Goal: Task Accomplishment & Management: Manage account settings

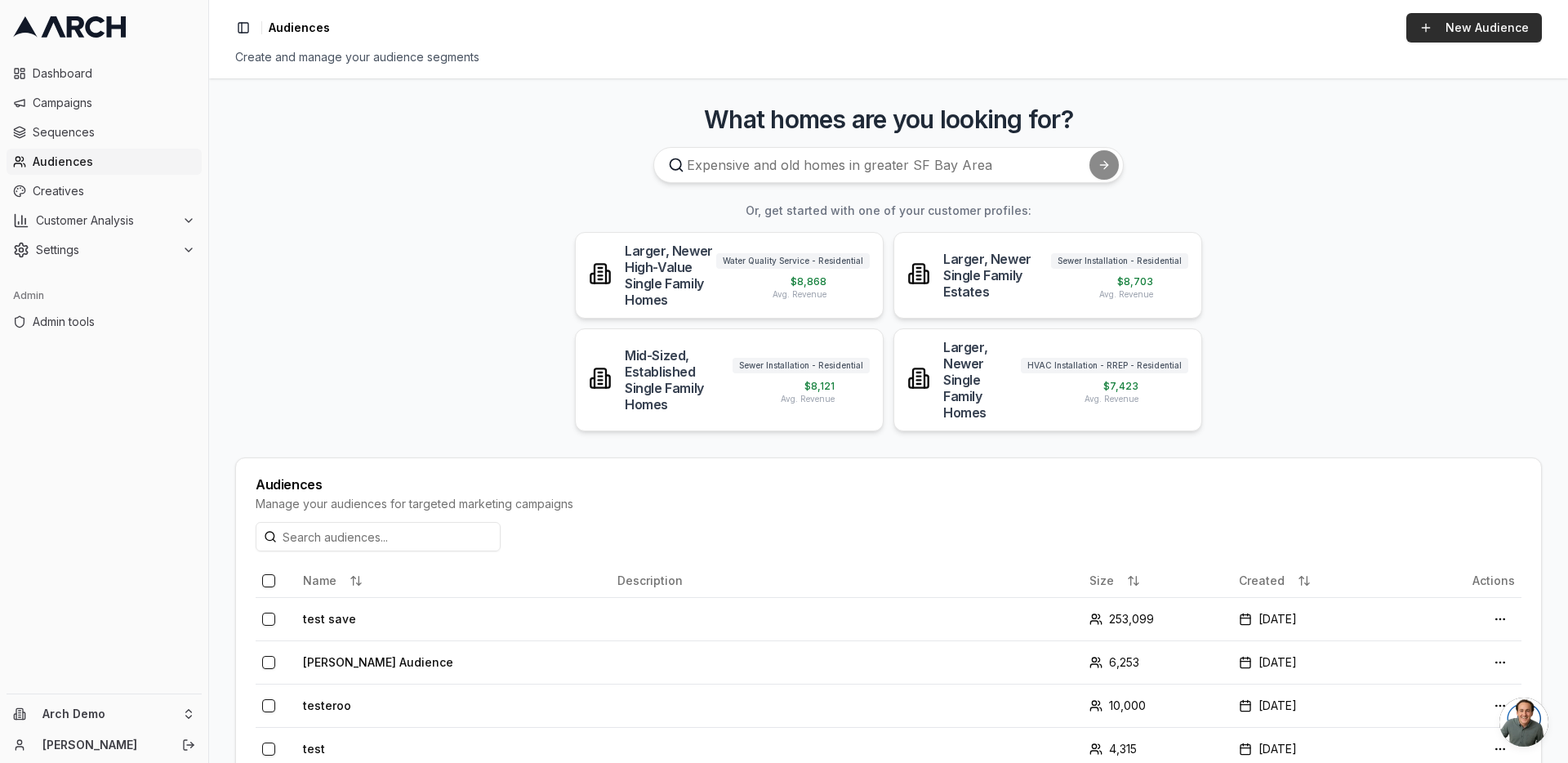
click at [1448, 32] on link "New Audience" at bounding box center [1473, 27] width 136 height 29
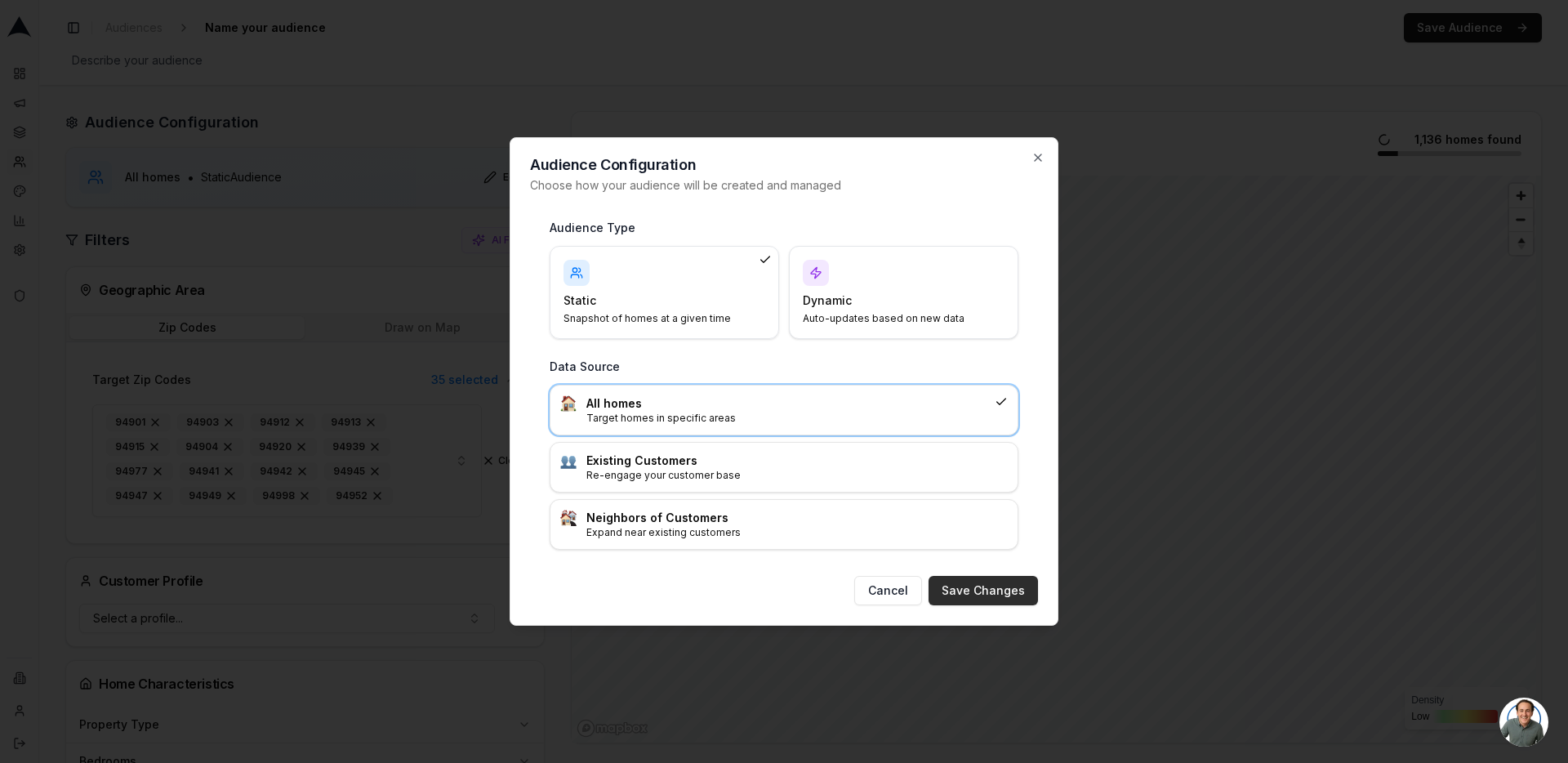
click at [1004, 594] on button "Save Changes" at bounding box center [983, 590] width 109 height 29
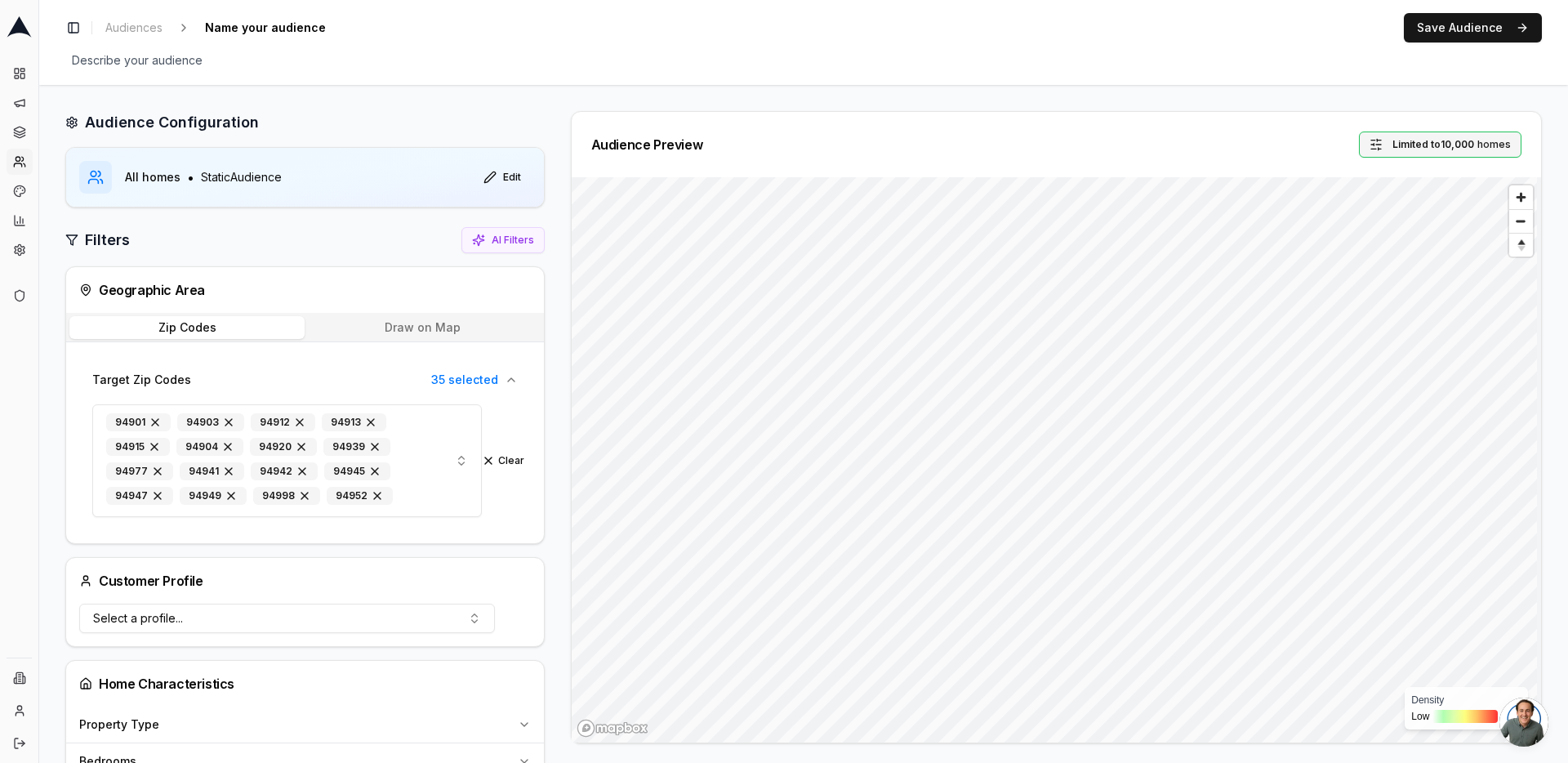
click at [1407, 141] on span "Limited to 10,000" at bounding box center [1432, 143] width 82 height 13
type input "30000"
click at [1437, 143] on span "Limited to 30,000" at bounding box center [1431, 143] width 84 height 13
click at [1347, 219] on input "30000" at bounding box center [1368, 216] width 73 height 29
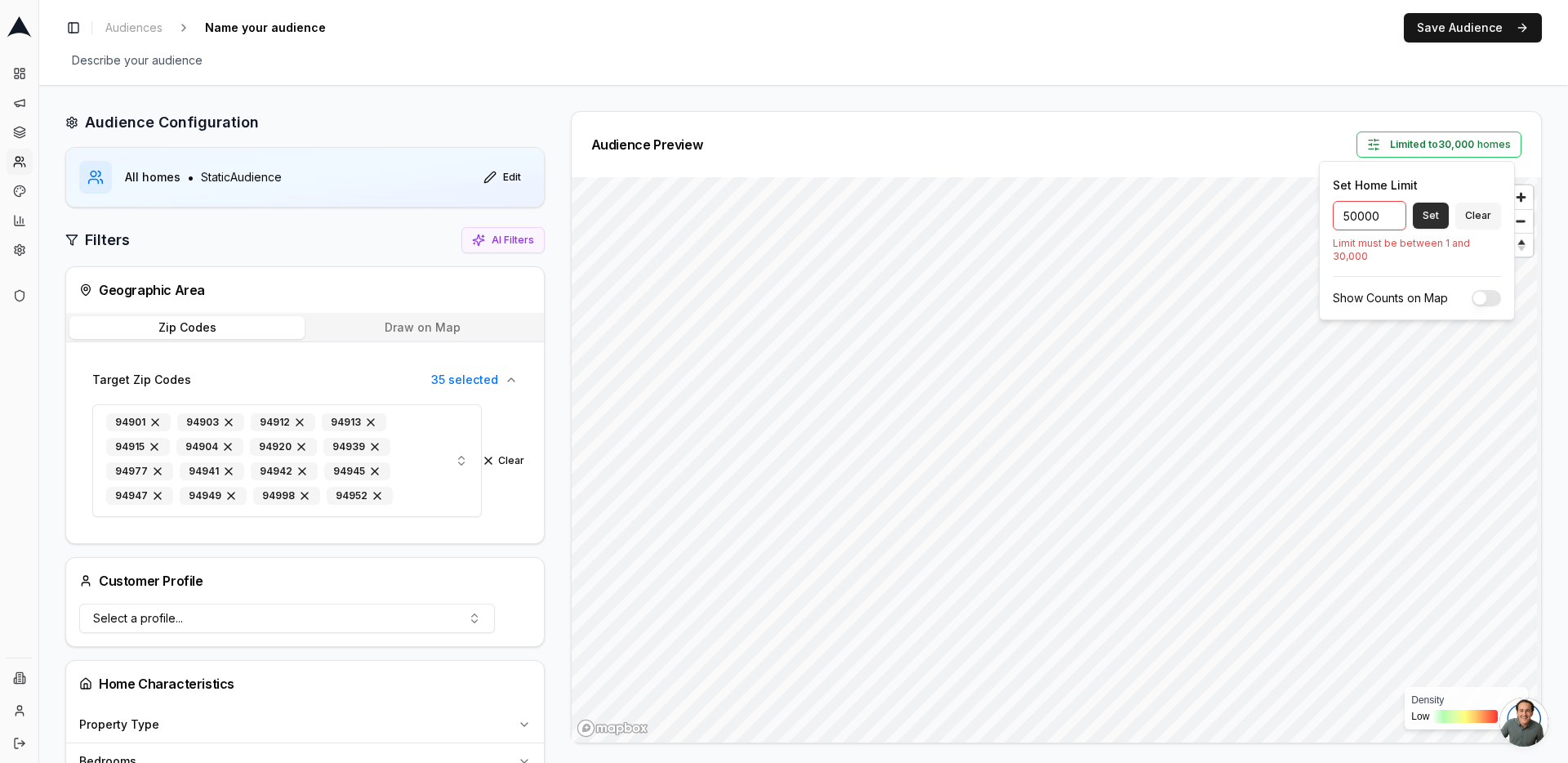
type input "50000"
click at [1438, 215] on button "Set" at bounding box center [1430, 216] width 36 height 26
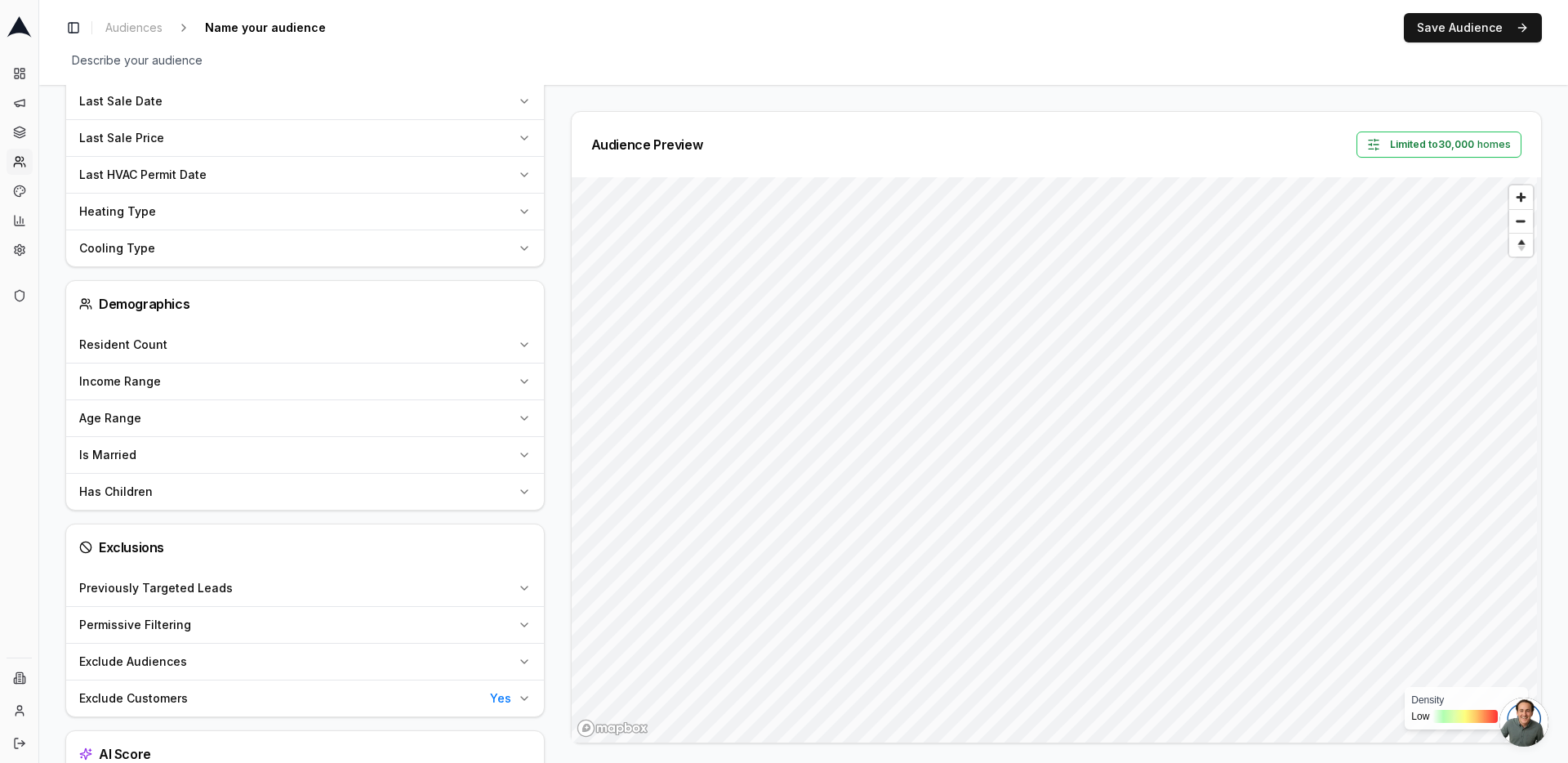
scroll to position [947, 0]
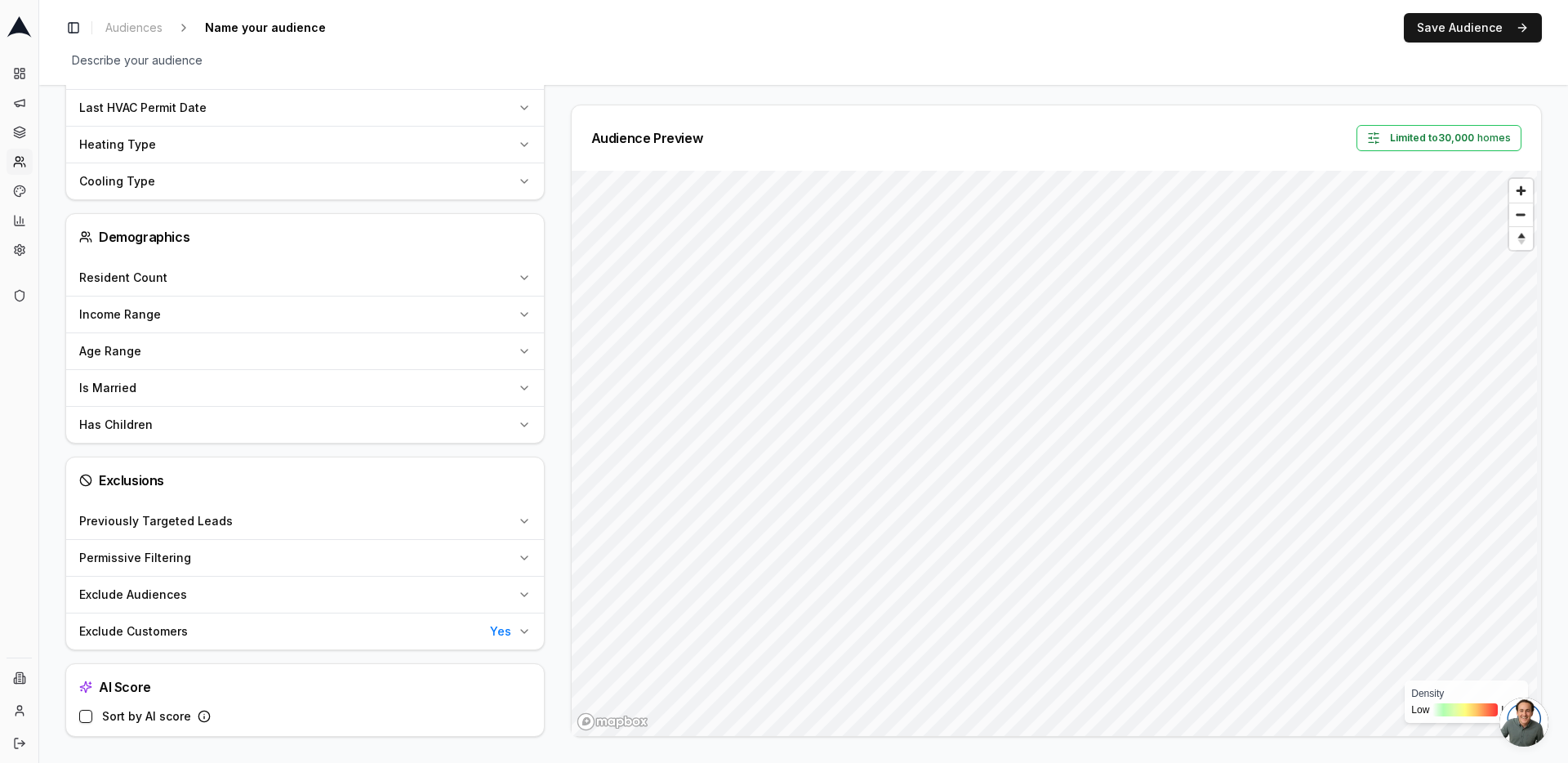
click at [465, 549] on div "Permissive Filtering" at bounding box center [294, 557] width 432 height 17
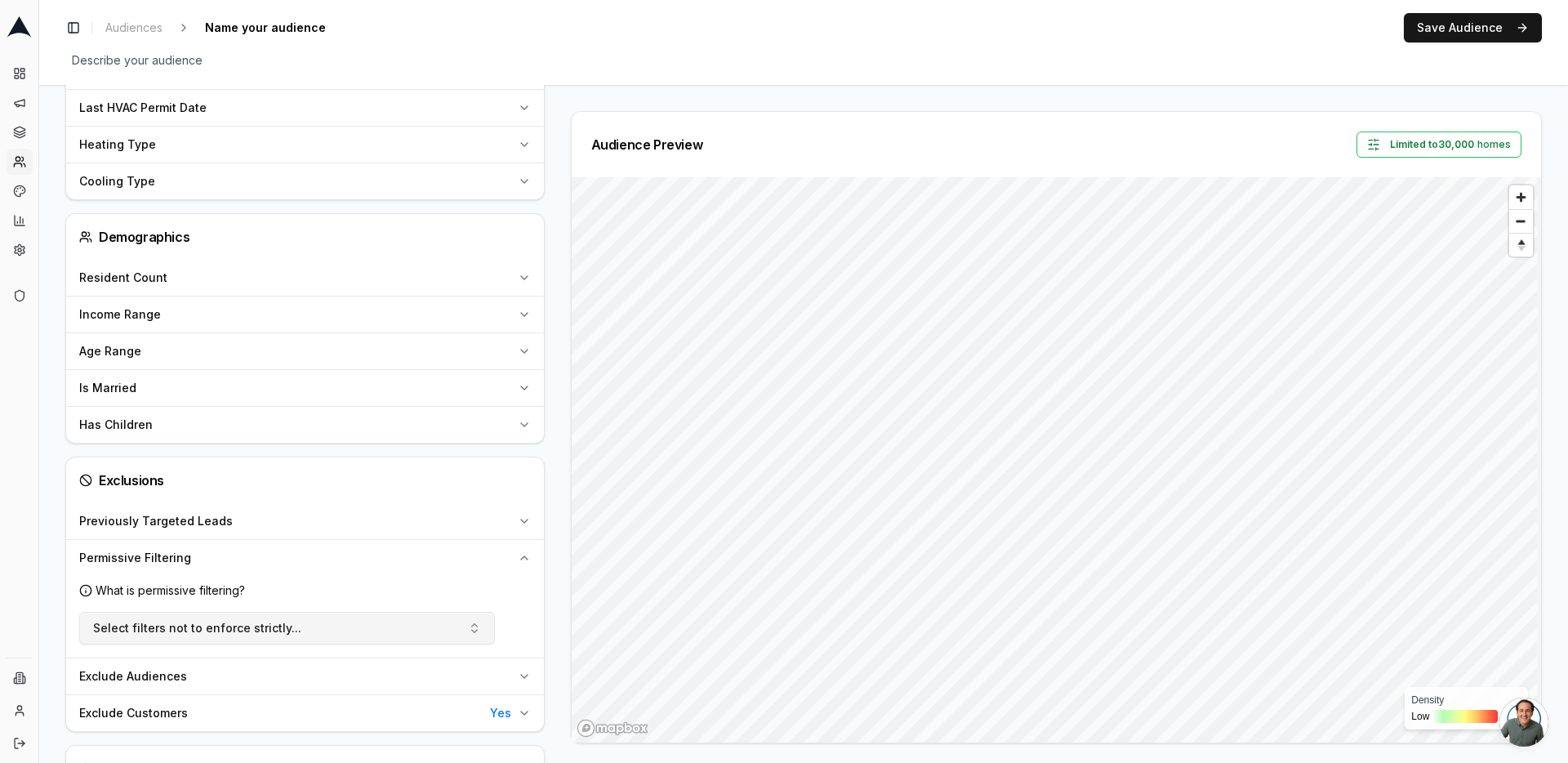
click at [431, 622] on button "Select filters not to enforce strictly..." at bounding box center [287, 627] width 415 height 32
click at [464, 630] on button "Select filters not to enforce strictly..." at bounding box center [287, 627] width 415 height 32
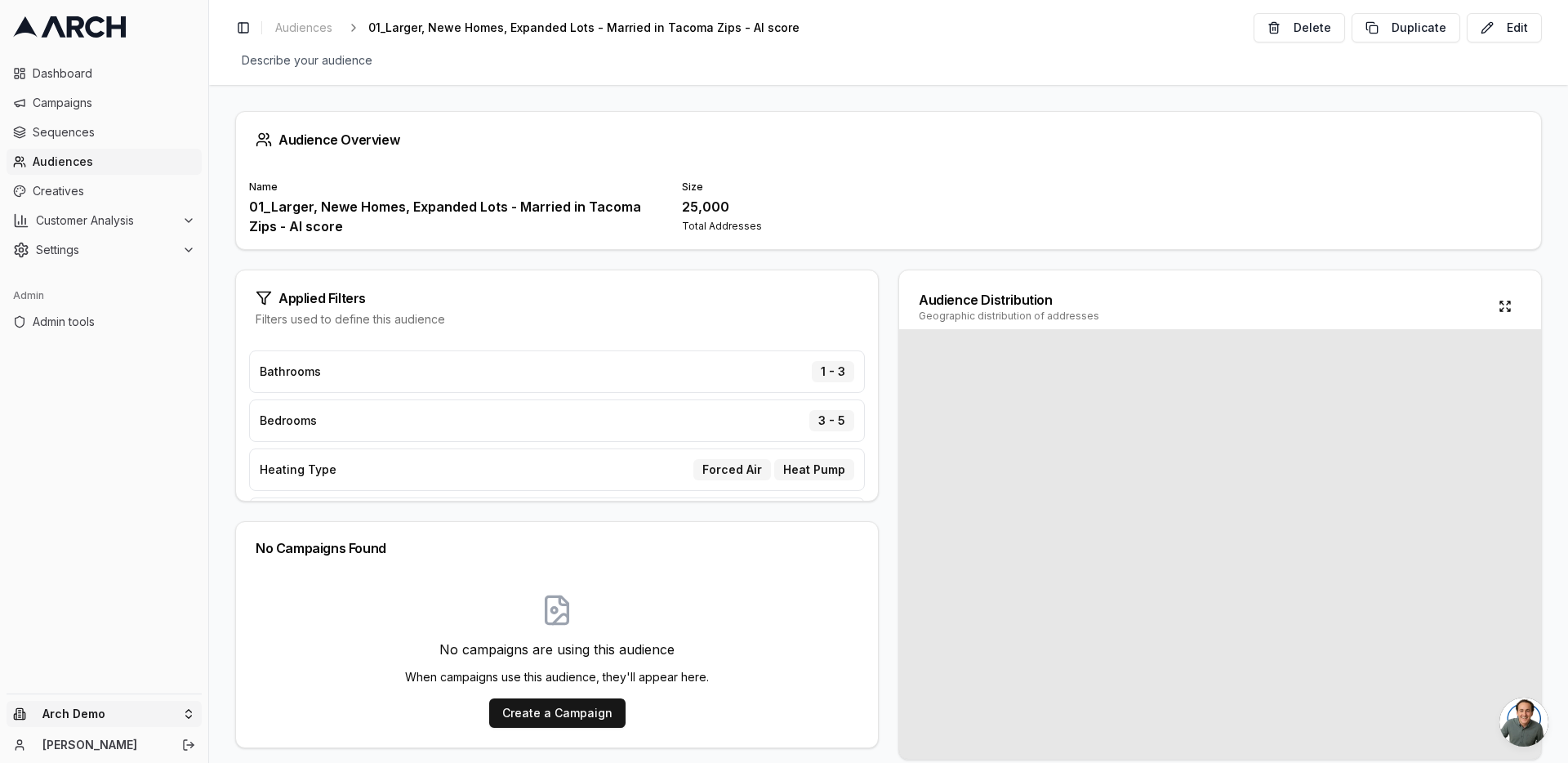
click at [162, 704] on html "Dashboard Campaigns Sequences Audiences Creatives Customer Analysis Settings Ad…" at bounding box center [784, 382] width 1568 height 763
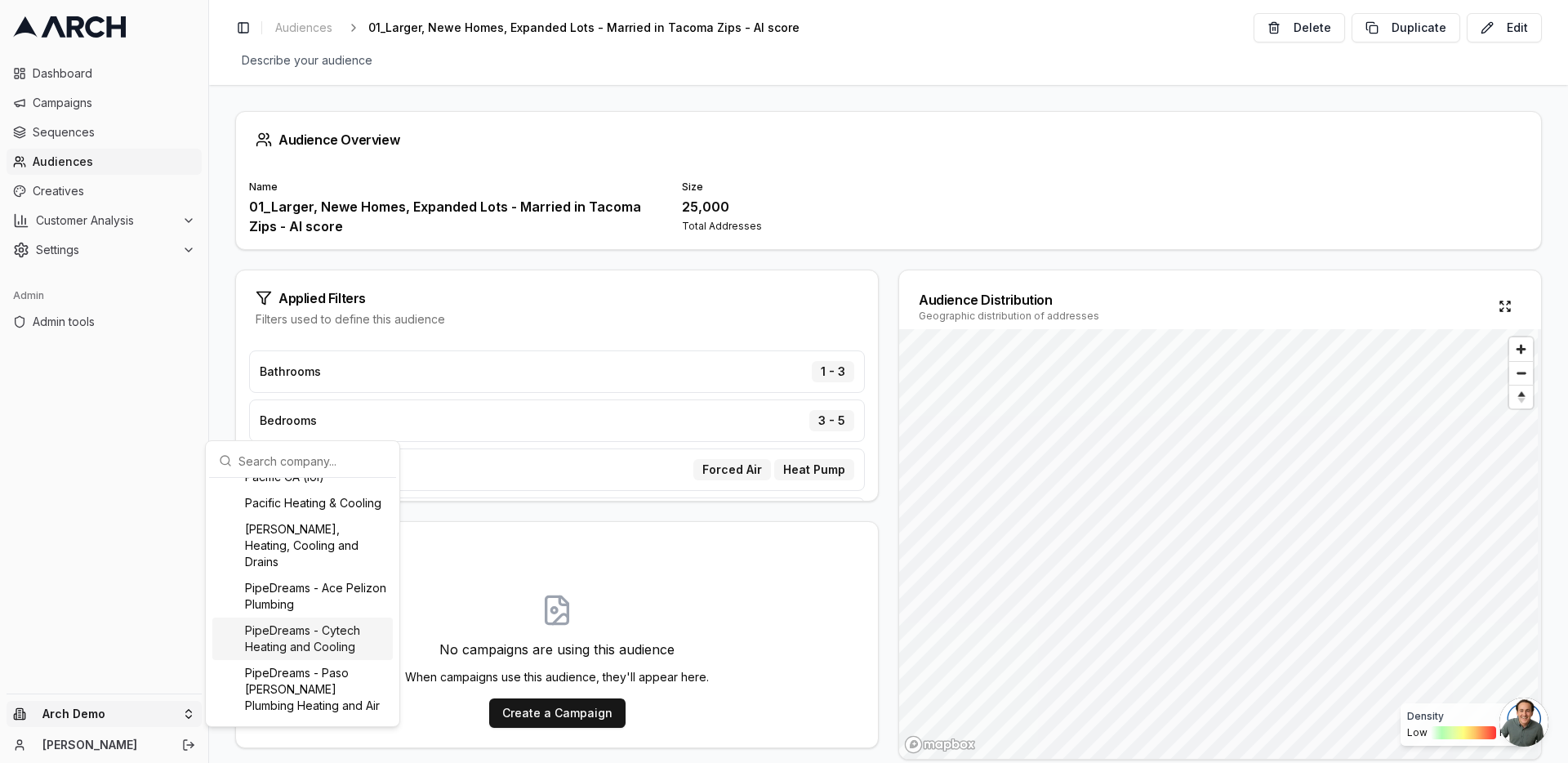
scroll to position [1412, 0]
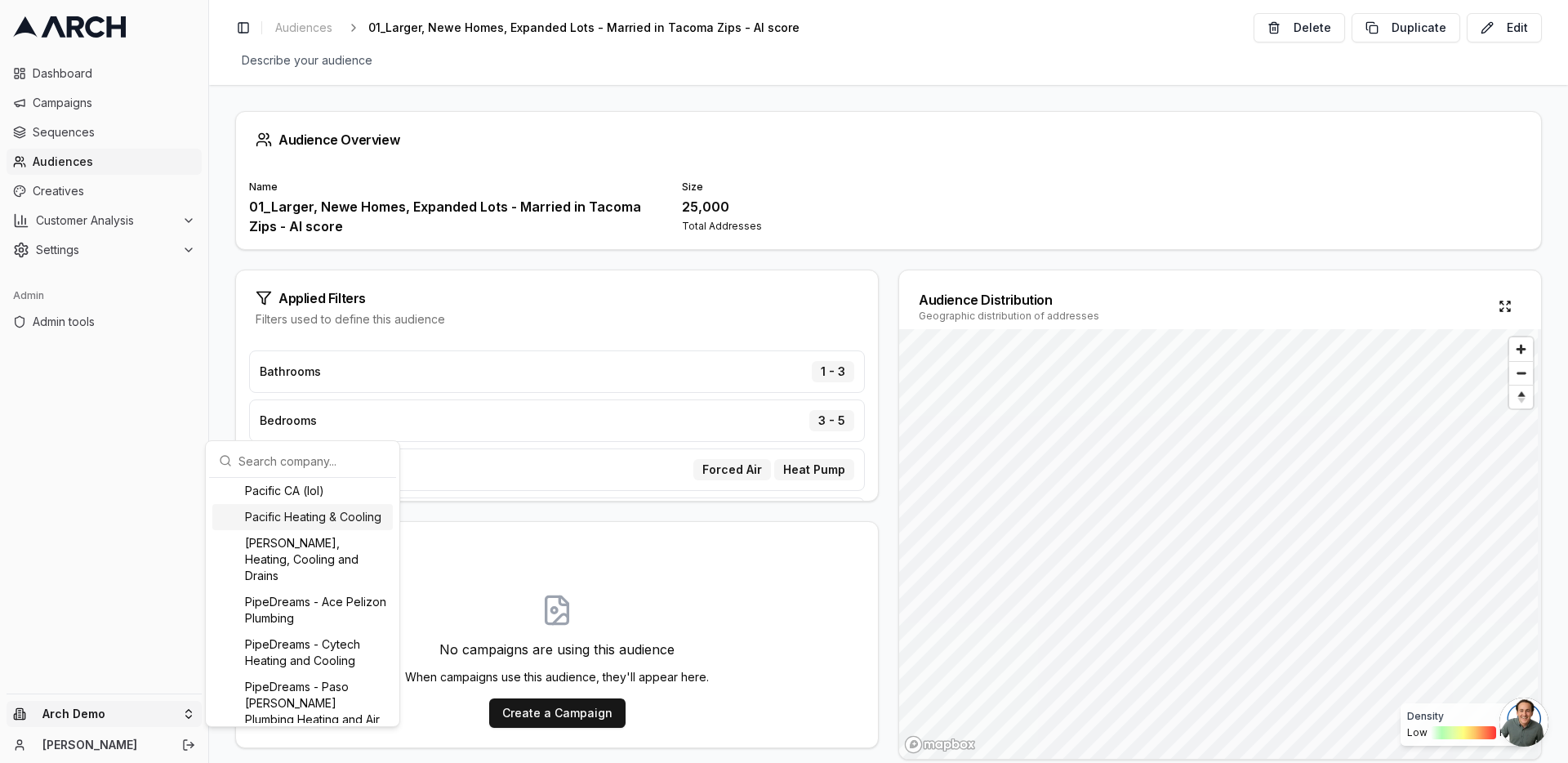
click at [319, 530] on div "Pacific Heating & Cooling" at bounding box center [302, 517] width 180 height 26
